Goal: Contribute content

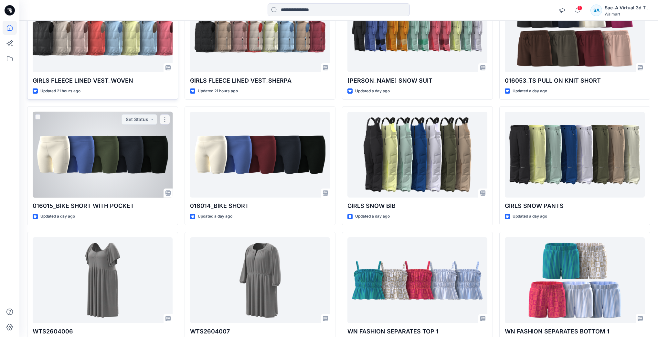
scroll to position [258, 0]
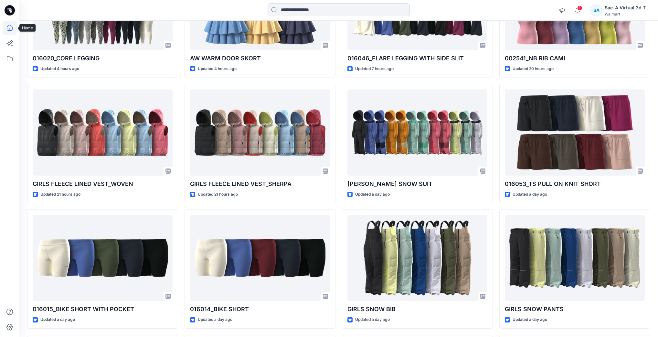
click at [10, 27] on icon at bounding box center [10, 28] width 14 height 14
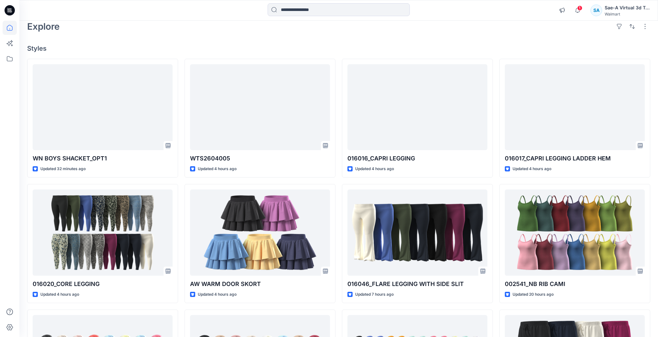
scroll to position [0, 0]
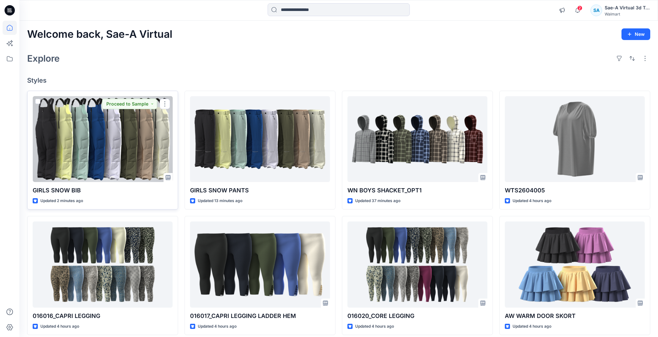
click at [101, 165] on div at bounding box center [103, 139] width 140 height 86
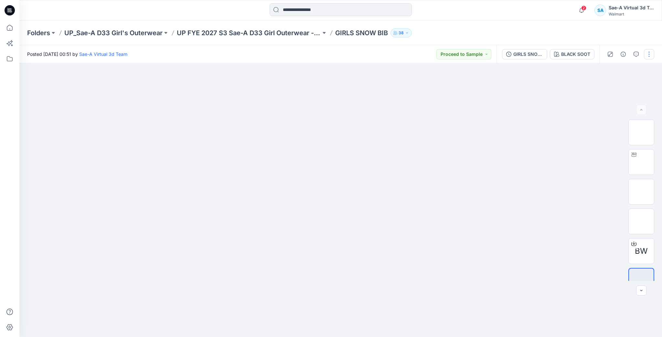
click at [646, 51] on button "button" at bounding box center [649, 54] width 10 height 10
click at [616, 83] on button "Edit" at bounding box center [621, 87] width 59 height 12
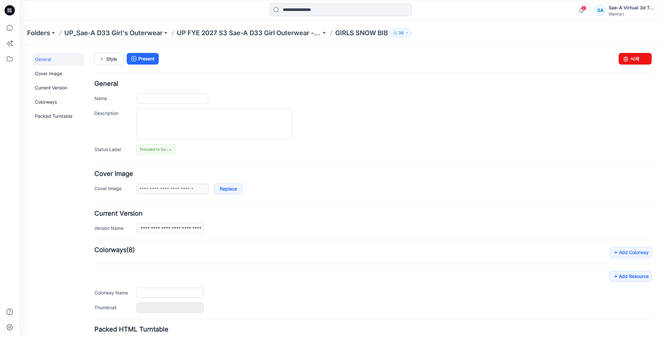
type input "**********"
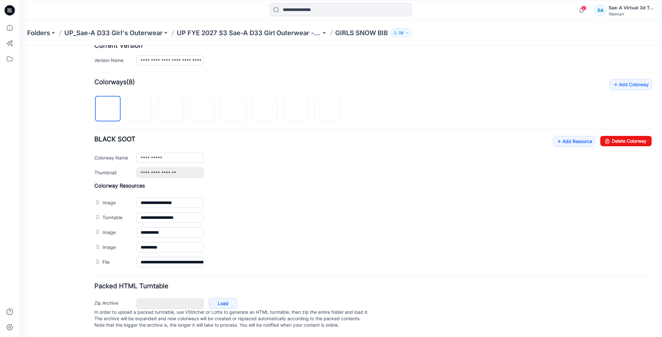
scroll to position [173, 0]
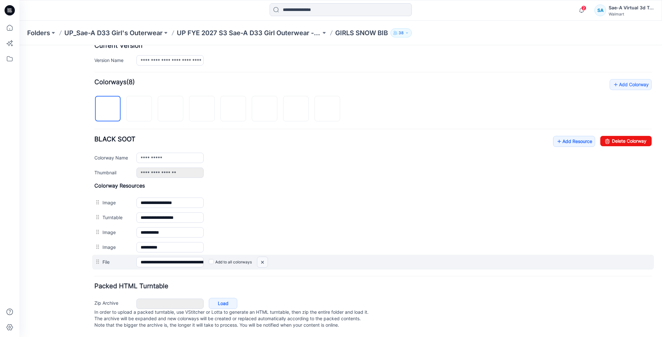
drag, startPoint x: 261, startPoint y: 256, endPoint x: 378, endPoint y: 79, distance: 212.5
click at [261, 257] on img at bounding box center [262, 262] width 10 height 11
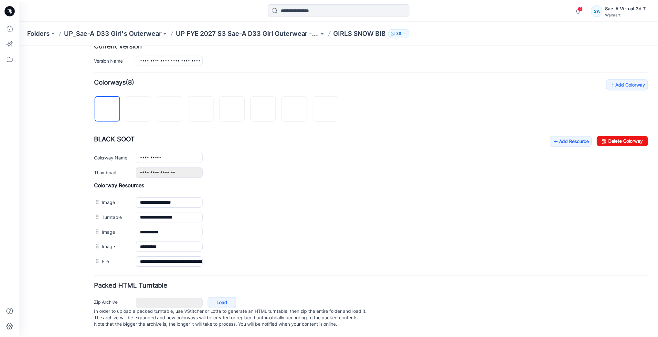
scroll to position [158, 0]
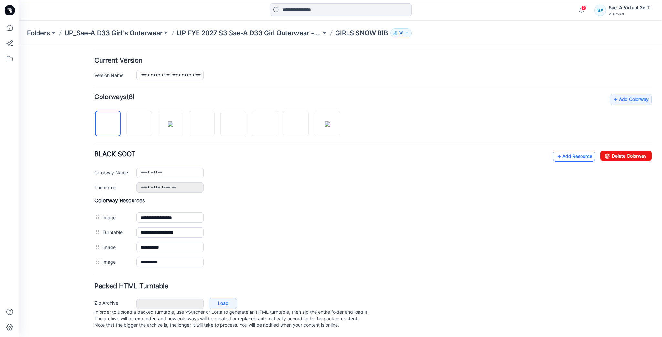
click at [565, 151] on link "Add Resource" at bounding box center [574, 156] width 42 height 11
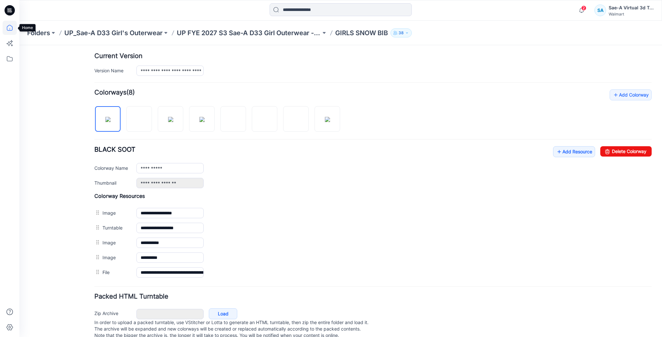
click at [15, 26] on icon at bounding box center [10, 28] width 14 height 14
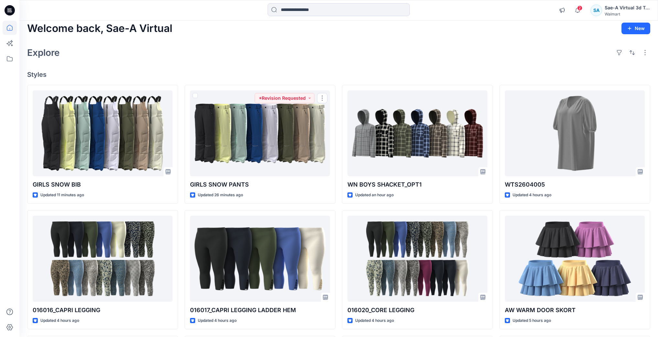
scroll to position [26, 0]
